Goal: Transaction & Acquisition: Book appointment/travel/reservation

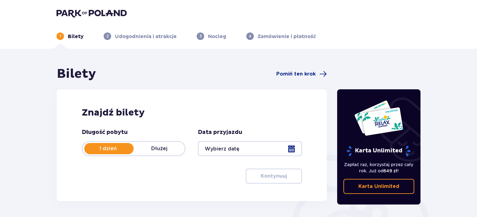
scroll to position [31, 0]
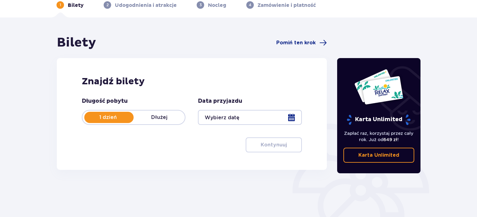
click at [293, 117] on div at bounding box center [250, 117] width 104 height 15
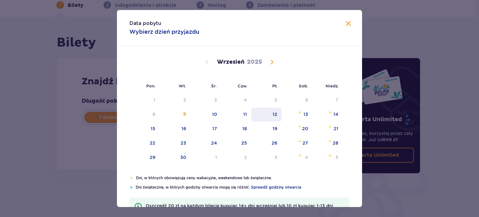
click at [274, 114] on div "12" at bounding box center [275, 114] width 5 height 6
type input "12.09.25"
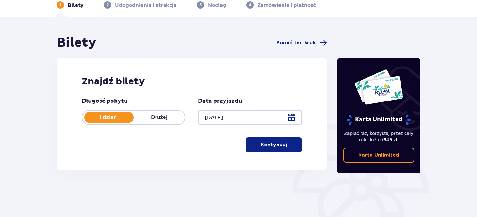
click at [278, 143] on p "Kontynuuj" at bounding box center [273, 144] width 26 height 7
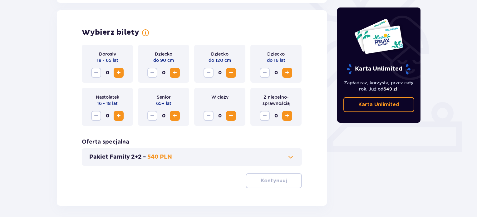
scroll to position [173, 0]
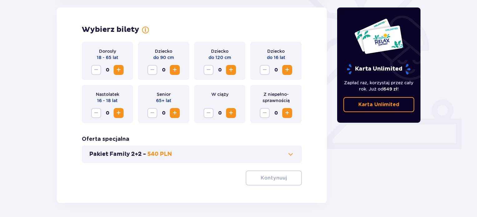
click at [117, 68] on span "Increase" at bounding box center [118, 69] width 7 height 7
click at [286, 70] on span "Increase" at bounding box center [286, 69] width 7 height 7
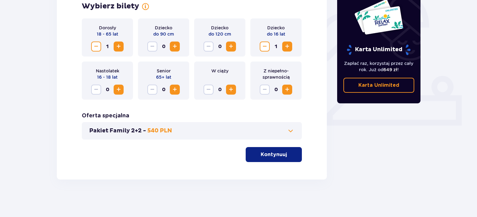
click at [263, 157] on p "Kontynuuj" at bounding box center [273, 154] width 26 height 7
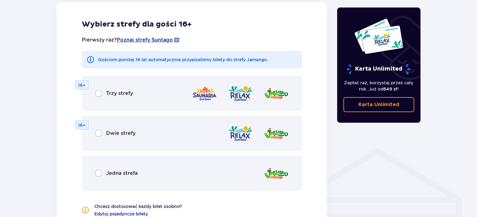
scroll to position [374, 0]
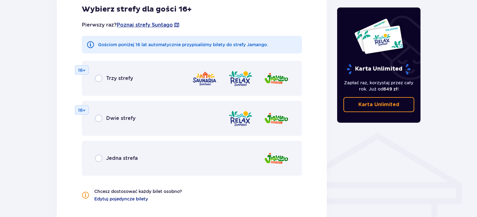
click at [104, 158] on div "Jedna strefa" at bounding box center [116, 157] width 43 height 7
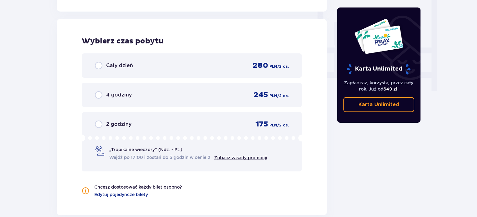
scroll to position [586, 0]
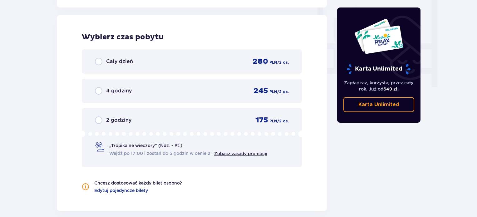
click at [193, 147] on div "„Tropikalne wieczory" (Ndz. - Pt.): Wejdź po 17:00 i zostań do 5 godzin w cenie…" at bounding box center [188, 149] width 158 height 14
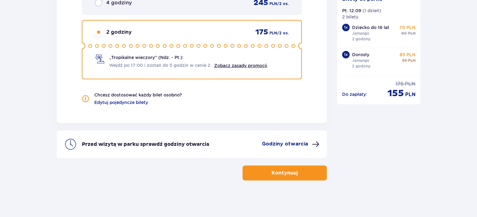
scroll to position [643, 0]
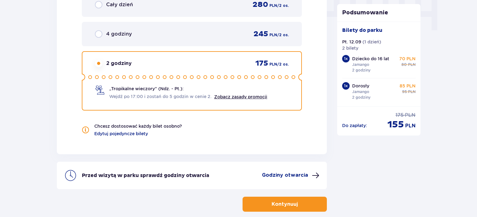
click at [229, 38] on div "4 godziny 245 PLN / 2 os." at bounding box center [192, 34] width 220 height 24
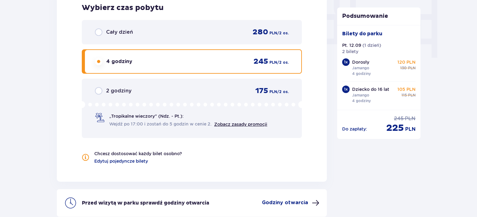
scroll to position [611, 0]
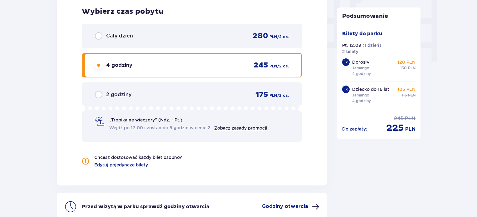
click at [166, 106] on icon at bounding box center [192, 108] width 220 height 7
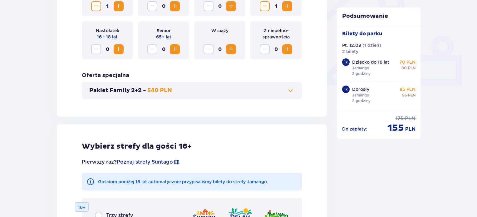
scroll to position [156, 0]
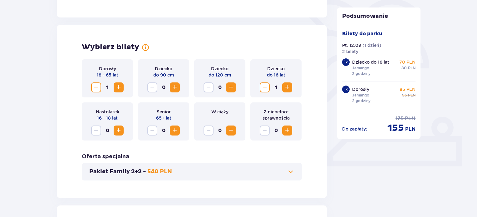
click at [121, 86] on span "Increase" at bounding box center [118, 87] width 7 height 7
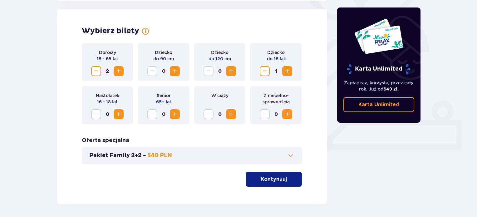
scroll to position [197, 0]
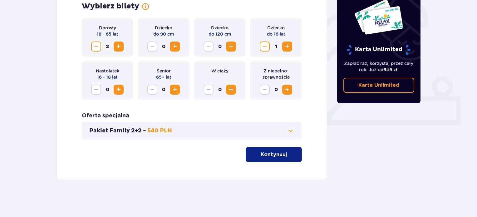
click at [263, 157] on p "Kontynuuj" at bounding box center [273, 154] width 26 height 7
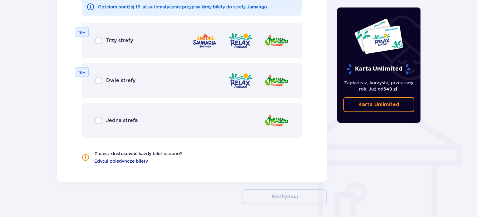
scroll to position [436, 0]
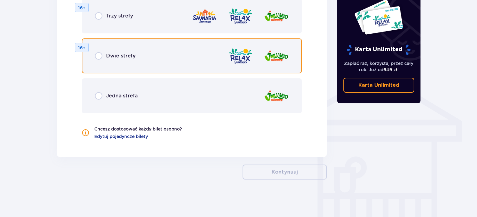
click at [97, 57] on input "radio" at bounding box center [98, 55] width 7 height 7
radio input "true"
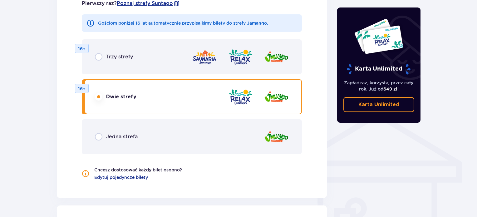
scroll to position [437, 0]
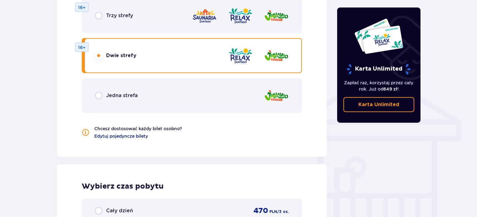
click at [243, 96] on div "Jedna strefa" at bounding box center [192, 95] width 220 height 35
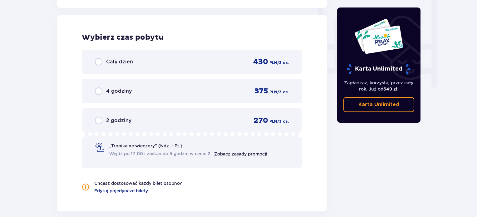
scroll to position [586, 0]
click at [221, 115] on div "2 godziny 270 PLN / 3 os." at bounding box center [192, 119] width 194 height 9
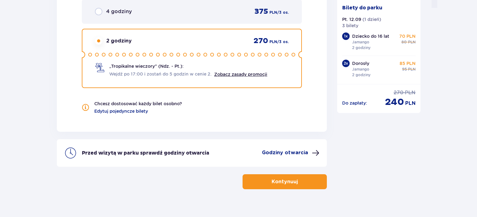
scroll to position [674, 0]
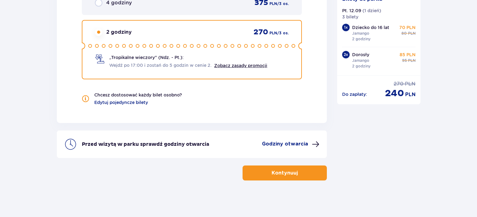
click at [276, 169] on p "Kontynuuj" at bounding box center [284, 172] width 26 height 7
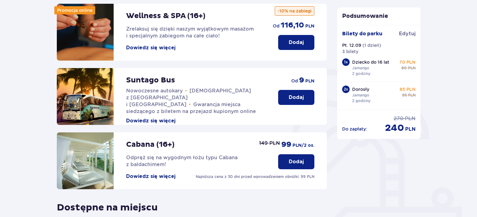
scroll to position [50, 0]
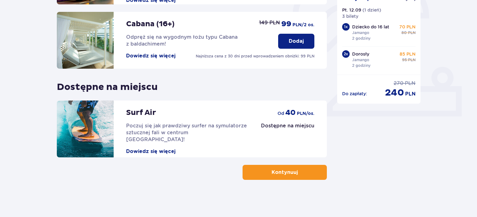
click at [273, 177] on button "Kontynuuj" at bounding box center [284, 172] width 84 height 15
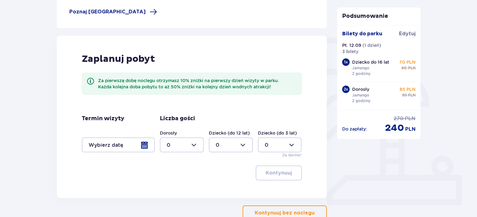
scroll to position [156, 0]
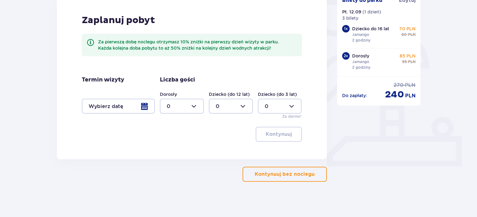
click at [306, 173] on p "Kontynuuj bez noclegu" at bounding box center [285, 174] width 60 height 7
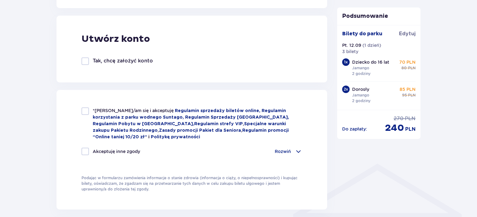
scroll to position [468, 0]
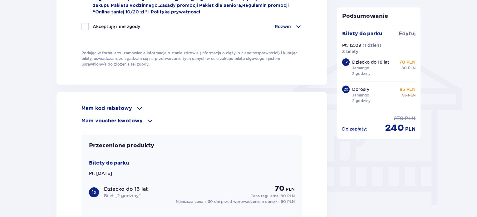
click at [131, 117] on p "Mam voucher kwotowy" at bounding box center [111, 120] width 61 height 7
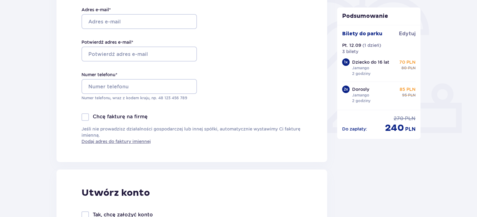
scroll to position [62, 0]
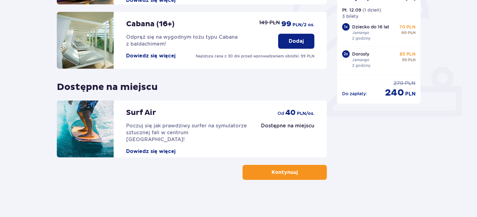
scroll to position [50, 0]
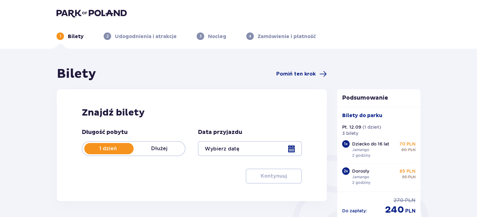
type input "12.09.25"
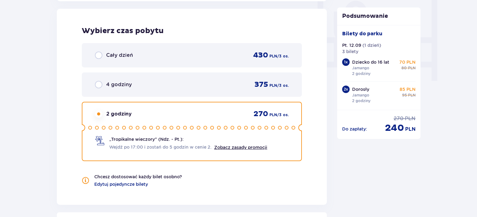
scroll to position [593, 0]
click at [243, 145] on link "Zobacz zasady promocji" at bounding box center [240, 146] width 53 height 5
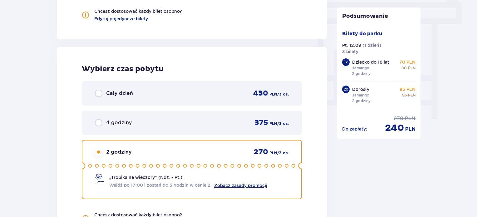
scroll to position [562, 0]
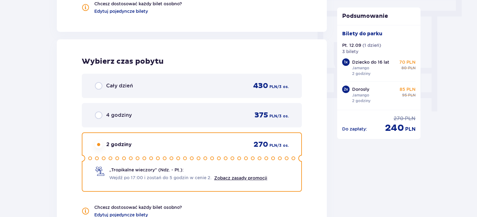
click at [109, 85] on p "Cały dzień" at bounding box center [119, 85] width 27 height 7
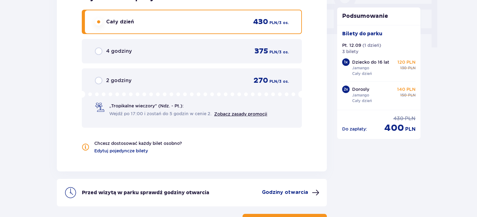
scroll to position [611, 0]
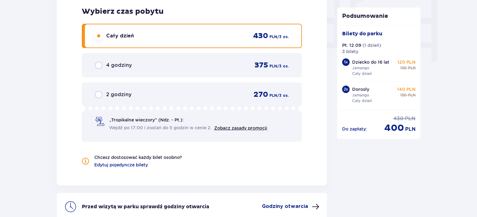
click at [105, 92] on div "2 godziny" at bounding box center [113, 94] width 36 height 7
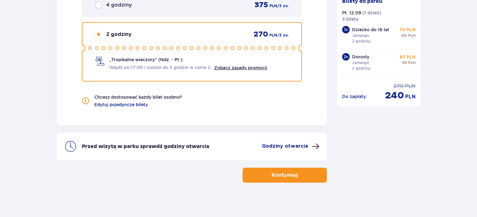
scroll to position [674, 0]
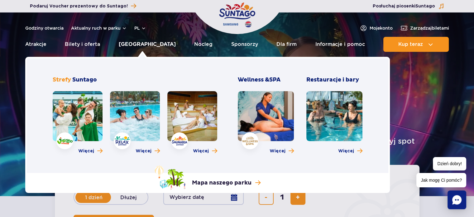
click at [138, 42] on link "[GEOGRAPHIC_DATA]" at bounding box center [147, 44] width 57 height 15
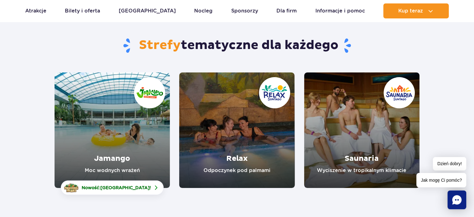
scroll to position [62, 0]
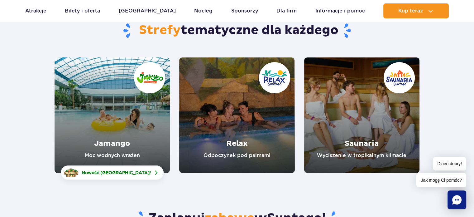
click at [216, 106] on link "Relax" at bounding box center [236, 114] width 115 height 115
